Goal: Navigation & Orientation: Find specific page/section

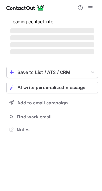
scroll to position [3, 3]
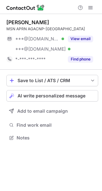
scroll to position [133, 102]
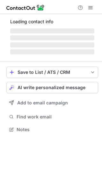
scroll to position [3, 3]
